Goal: Task Accomplishment & Management: Manage account settings

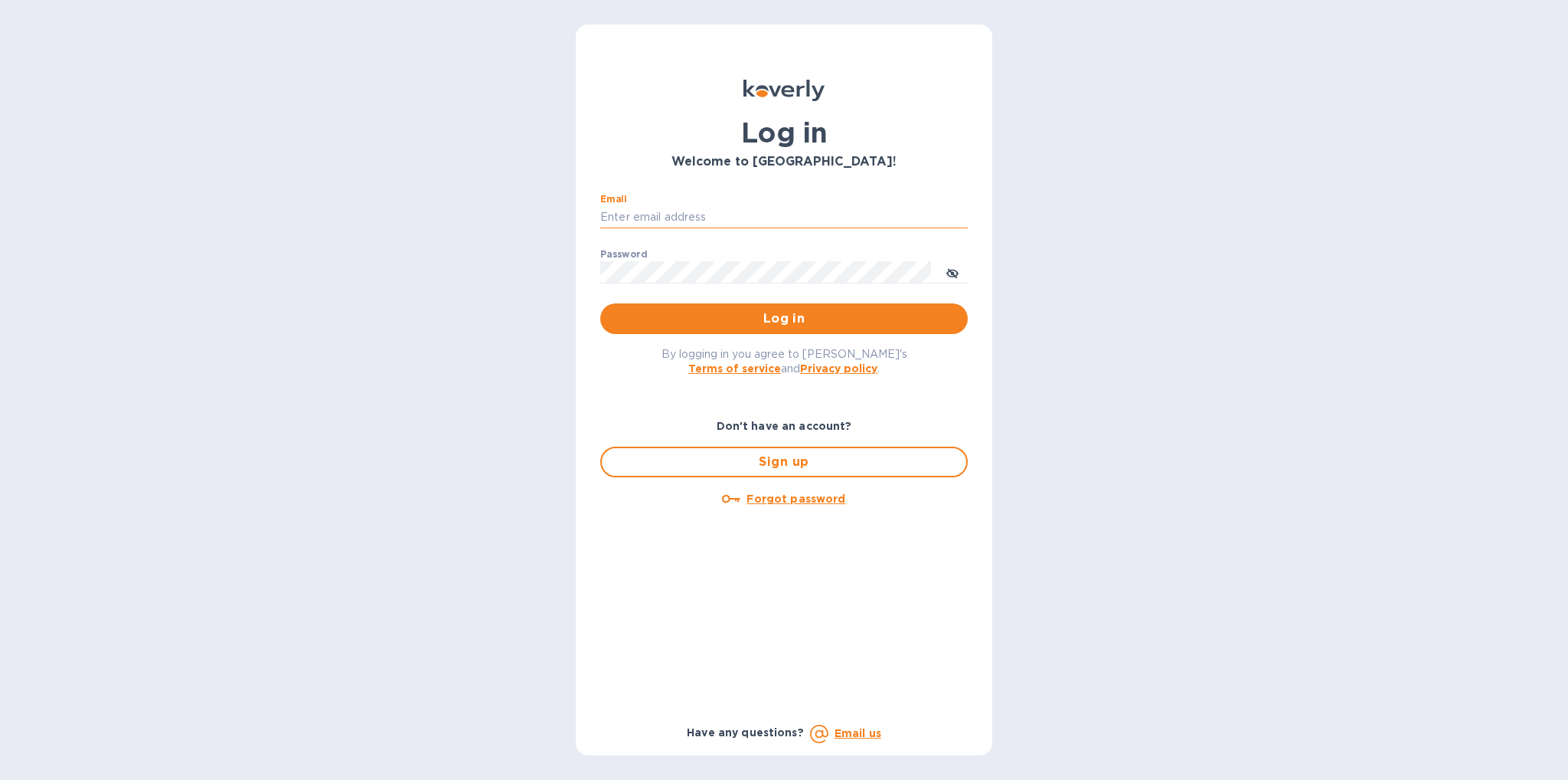
click at [736, 213] on input "Email" at bounding box center [784, 218] width 368 height 23
type input "[PERSON_NAME][DOMAIN_NAME][EMAIL_ADDRESS][DOMAIN_NAME]"
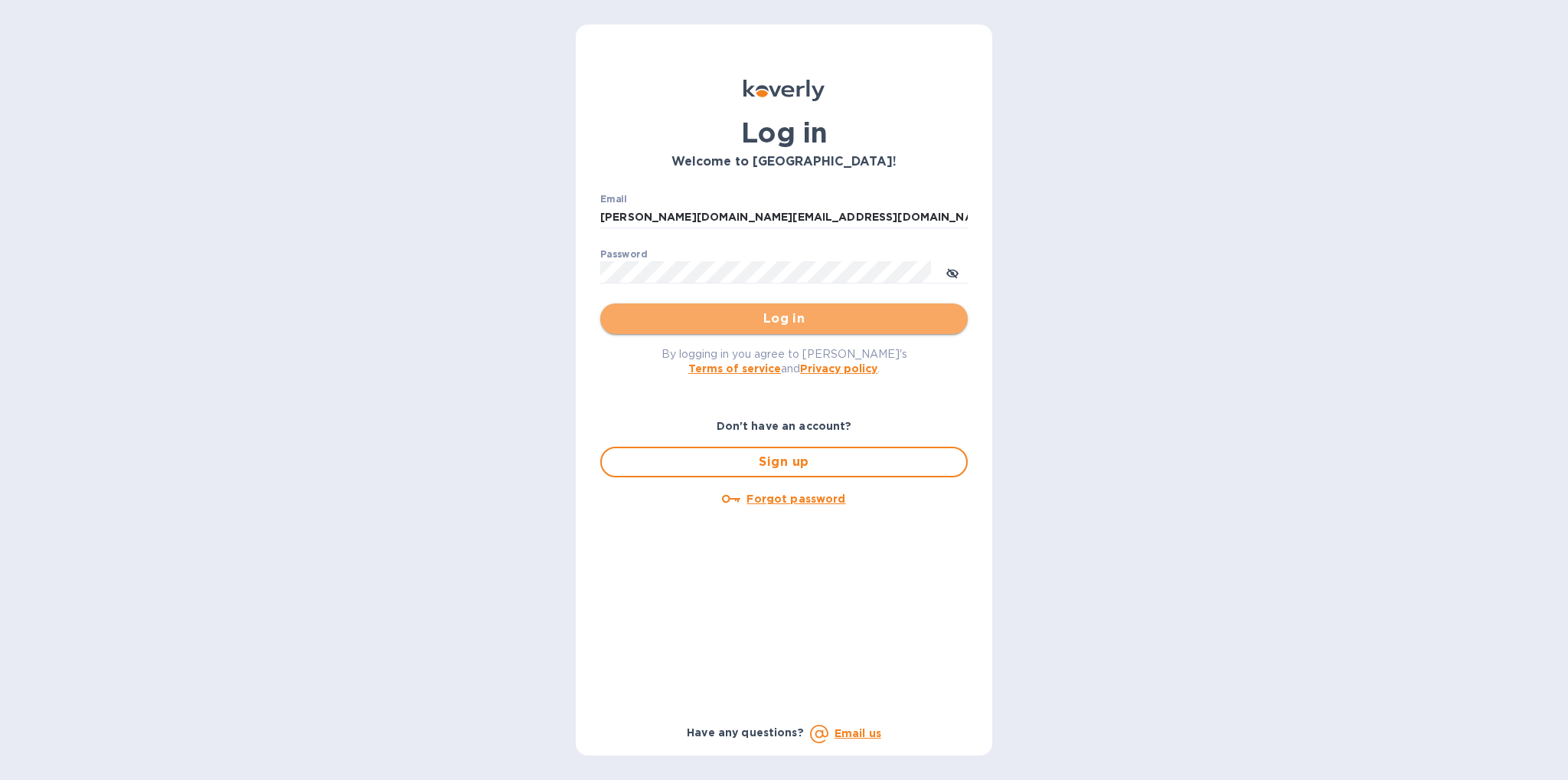
click at [801, 310] on span "Log in" at bounding box center [784, 319] width 343 height 18
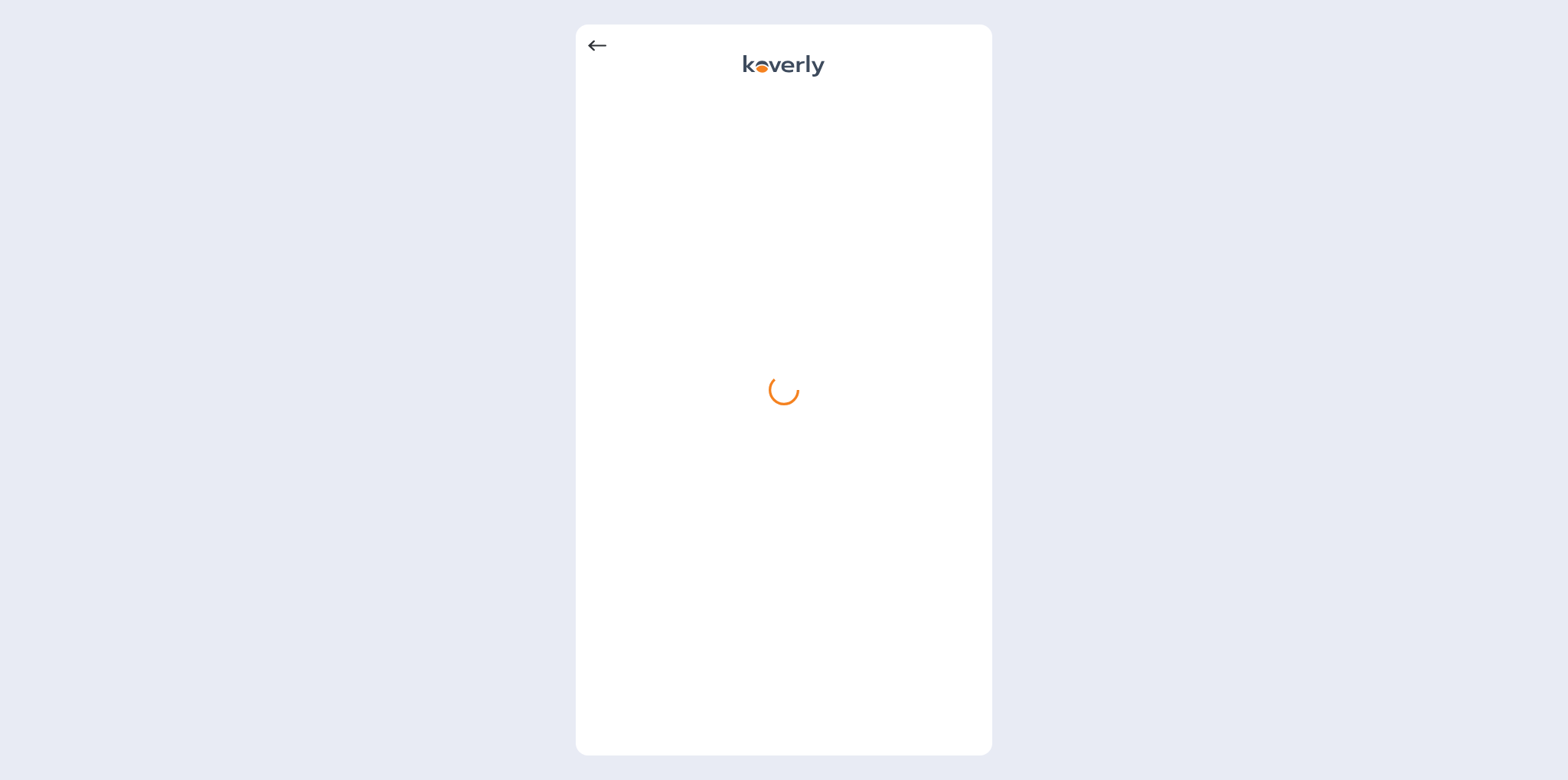
click at [600, 48] on icon at bounding box center [597, 46] width 18 height 18
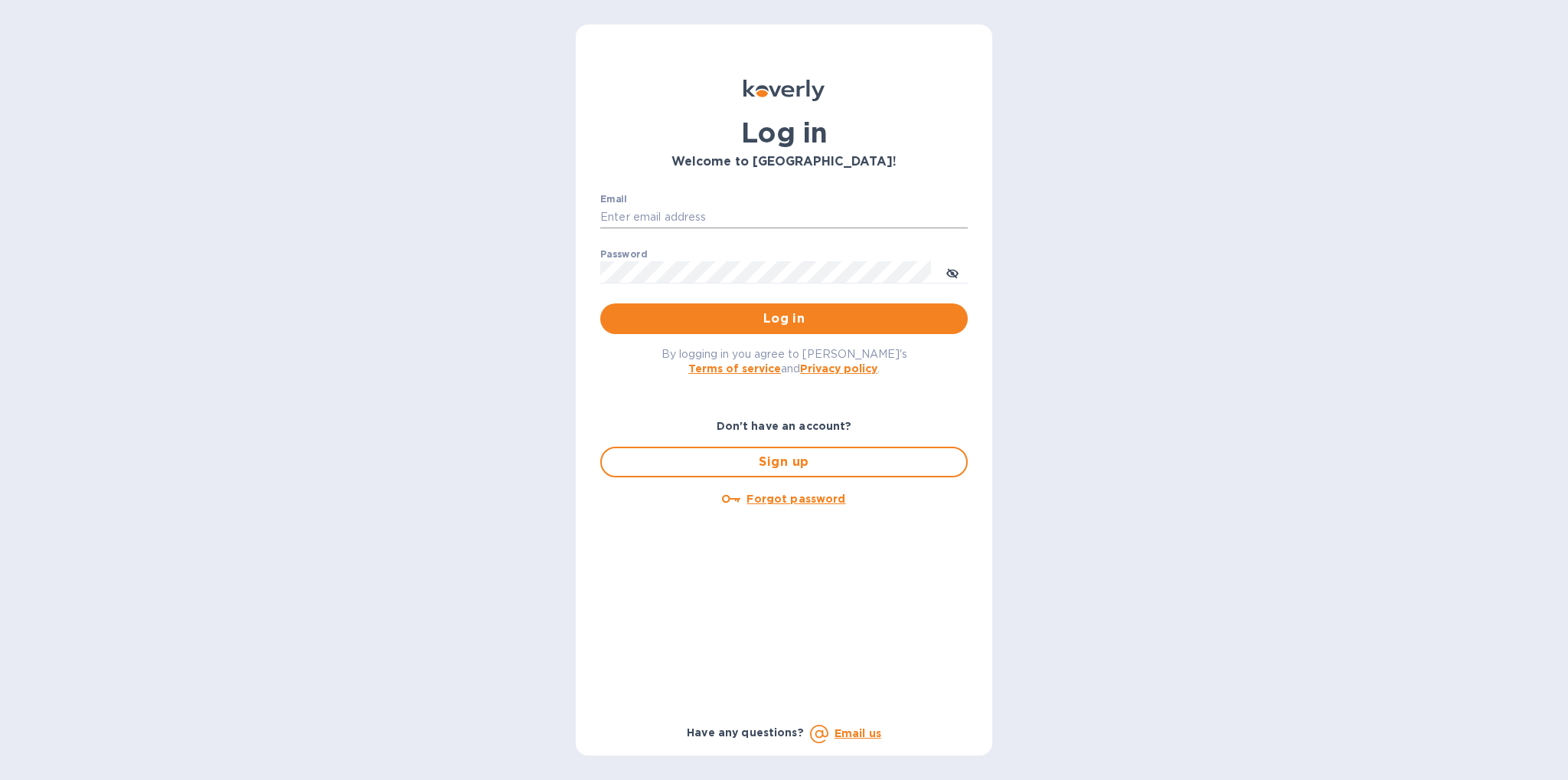
click at [777, 221] on input "Email" at bounding box center [784, 218] width 368 height 23
type input "[PERSON_NAME][DOMAIN_NAME][EMAIL_ADDRESS][DOMAIN_NAME]"
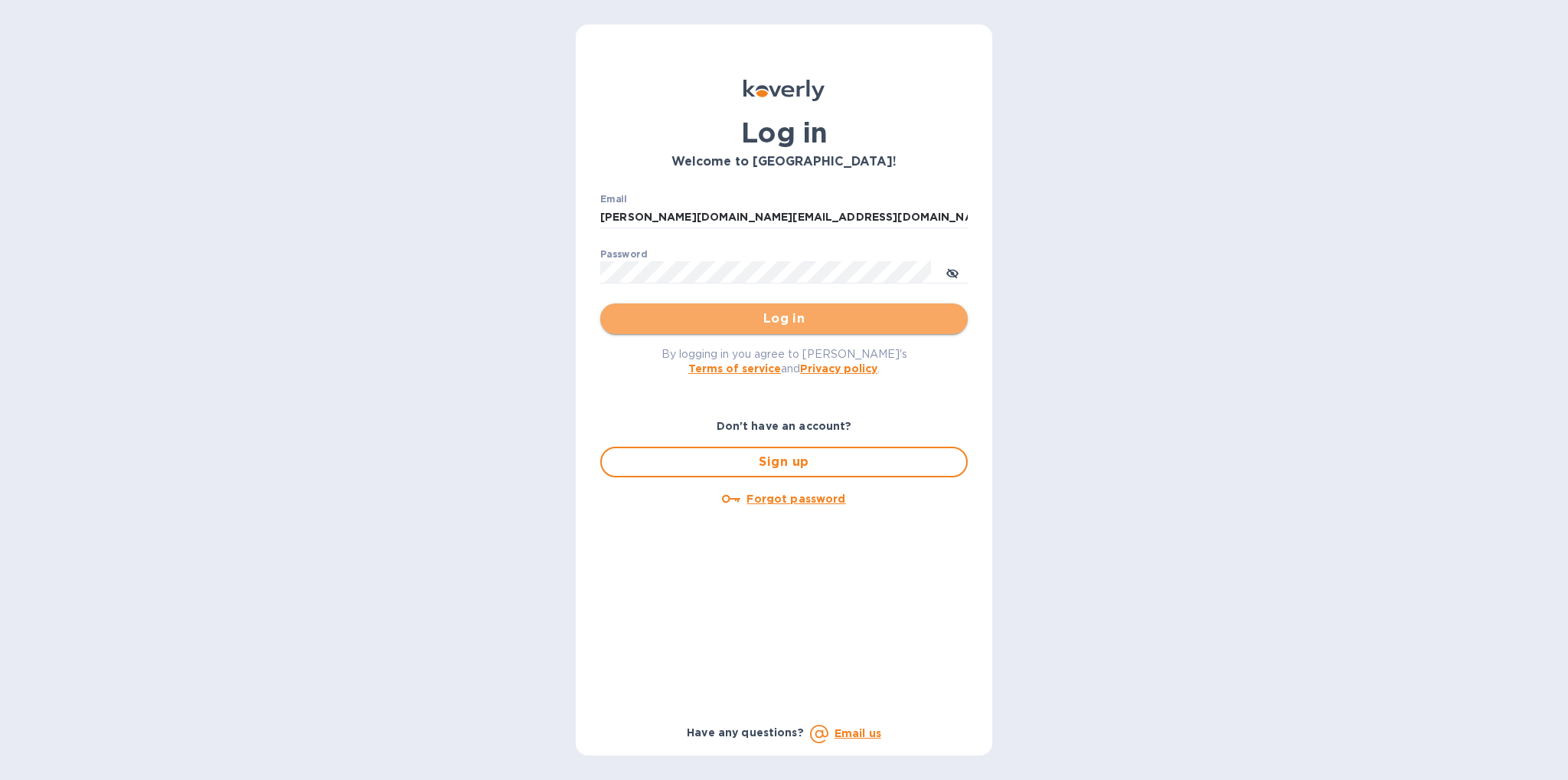
click at [778, 332] on button "Log in" at bounding box center [784, 319] width 368 height 31
